Goal: Task Accomplishment & Management: Manage account settings

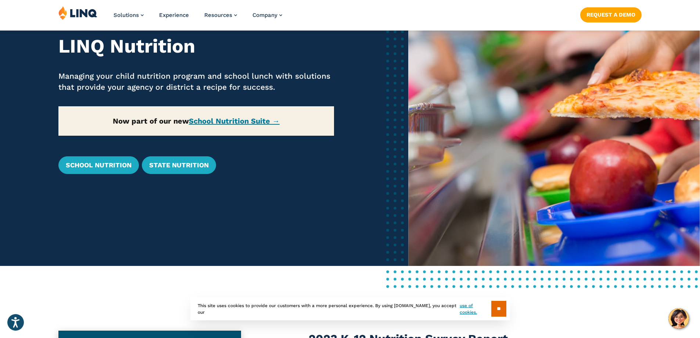
scroll to position [109, 0]
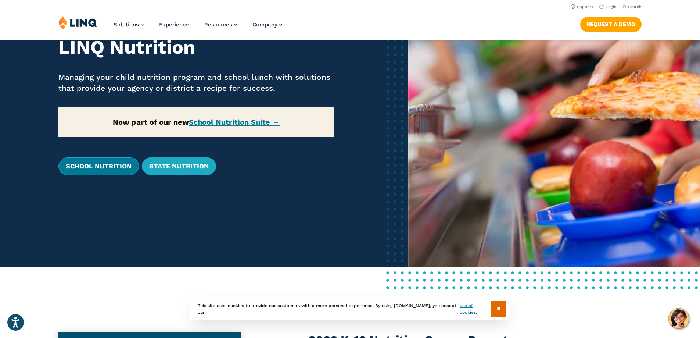
click at [70, 164] on link "School Nutrition" at bounding box center [98, 166] width 81 height 18
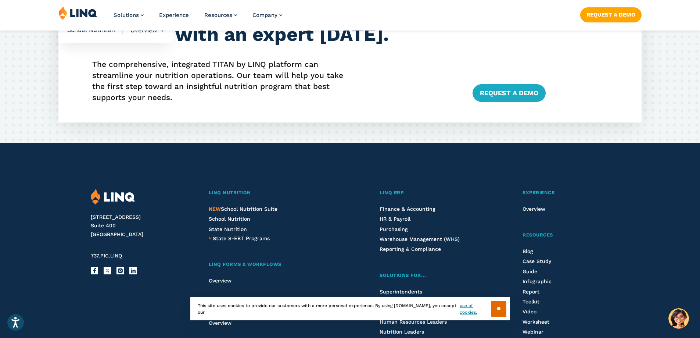
scroll to position [1897, 0]
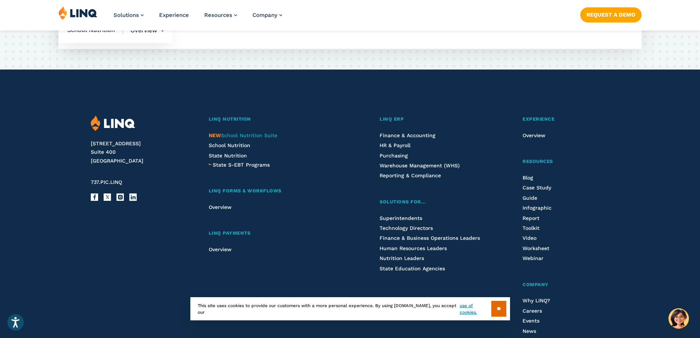
click at [243, 135] on span "NEW School Nutrition Suite" at bounding box center [243, 135] width 69 height 6
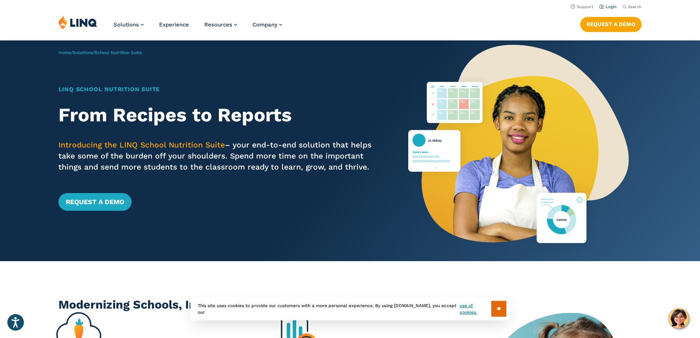
click at [609, 4] on link "Login" at bounding box center [608, 6] width 17 height 5
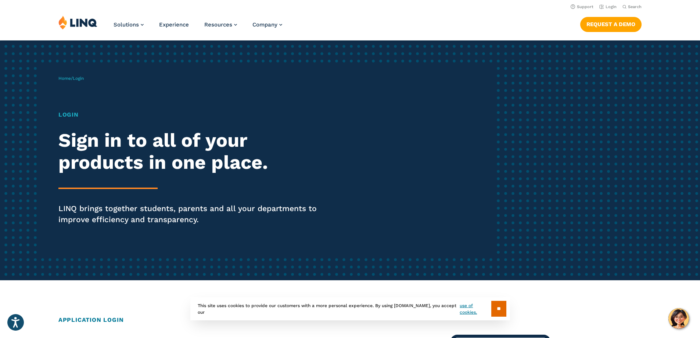
click at [81, 78] on span "Login" at bounding box center [78, 78] width 11 height 5
click at [75, 93] on div "Home / Login Login Sign in to all of your products in one place. LINQ brings to…" at bounding box center [276, 160] width 437 height 188
click at [76, 93] on div "Home / Login Login Sign in to all of your products in one place. LINQ brings to…" at bounding box center [276, 160] width 437 height 188
click at [82, 114] on h1 "Login" at bounding box center [193, 114] width 270 height 9
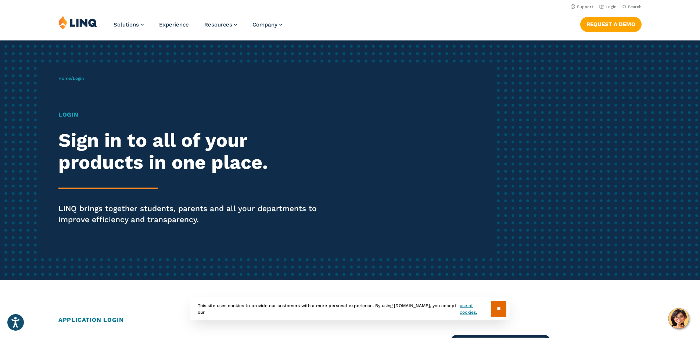
click at [73, 114] on h1 "Login" at bounding box center [193, 114] width 270 height 9
click at [76, 77] on span "Login" at bounding box center [78, 78] width 11 height 5
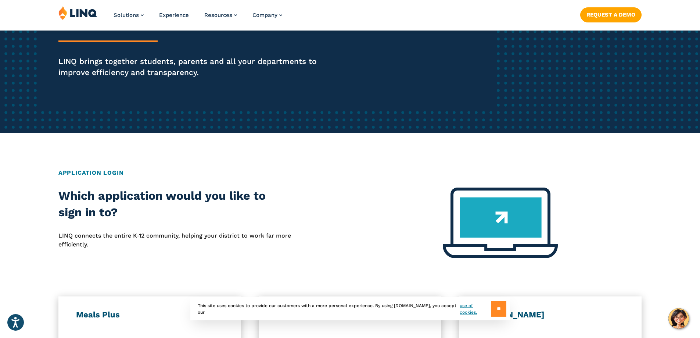
click at [499, 312] on input "**" at bounding box center [499, 309] width 15 height 16
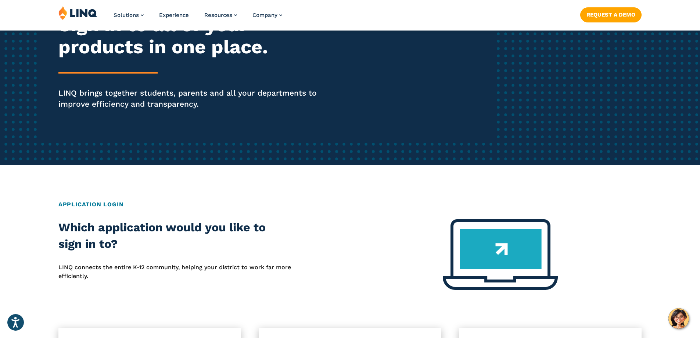
scroll to position [0, 0]
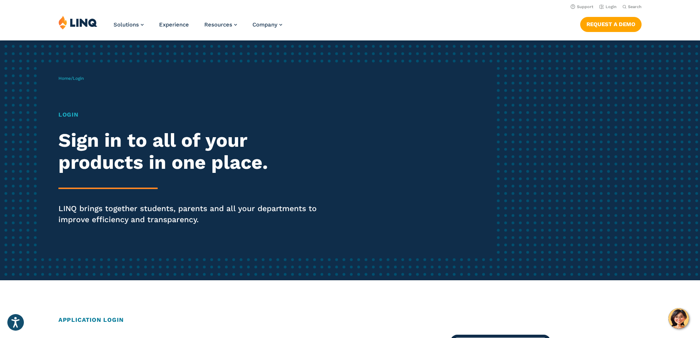
click at [81, 82] on p "Home / Login" at bounding box center [70, 78] width 25 height 7
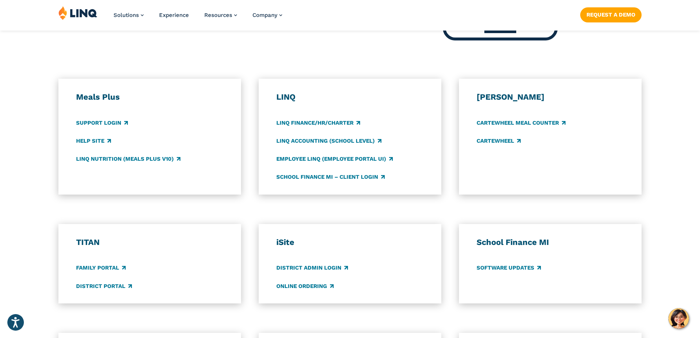
scroll to position [368, 0]
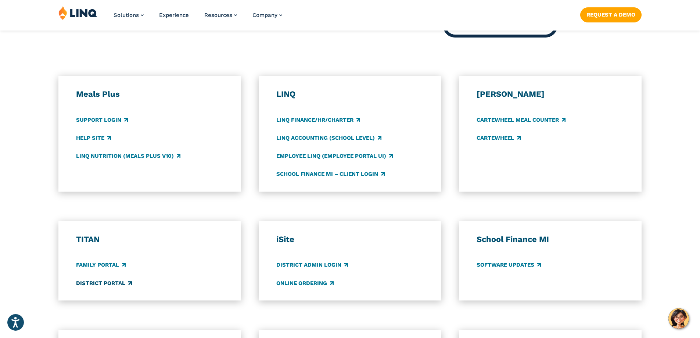
click at [97, 285] on link "District Portal" at bounding box center [104, 283] width 56 height 8
